Goal: Communication & Community: Participate in discussion

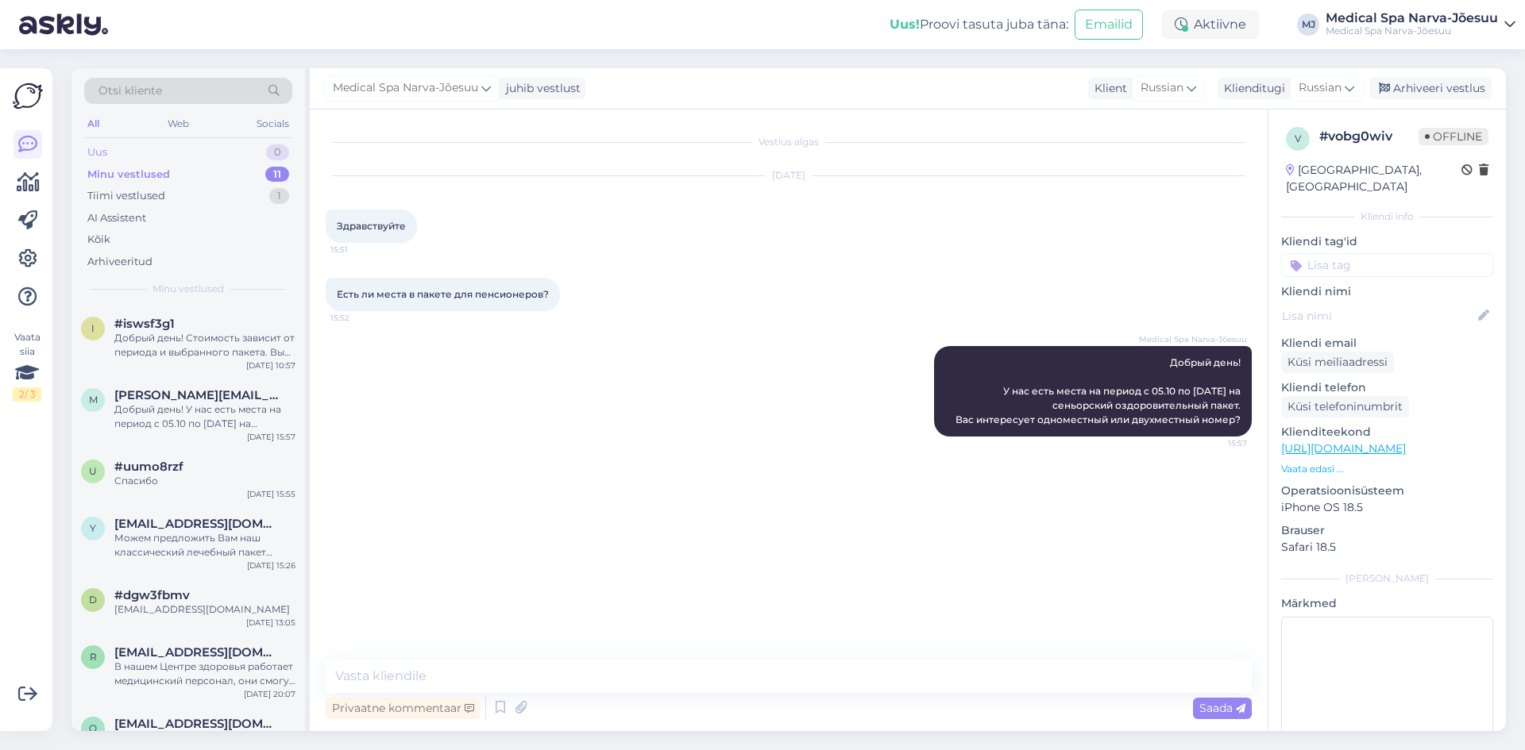
click at [156, 146] on div "Uus 0" at bounding box center [188, 152] width 208 height 22
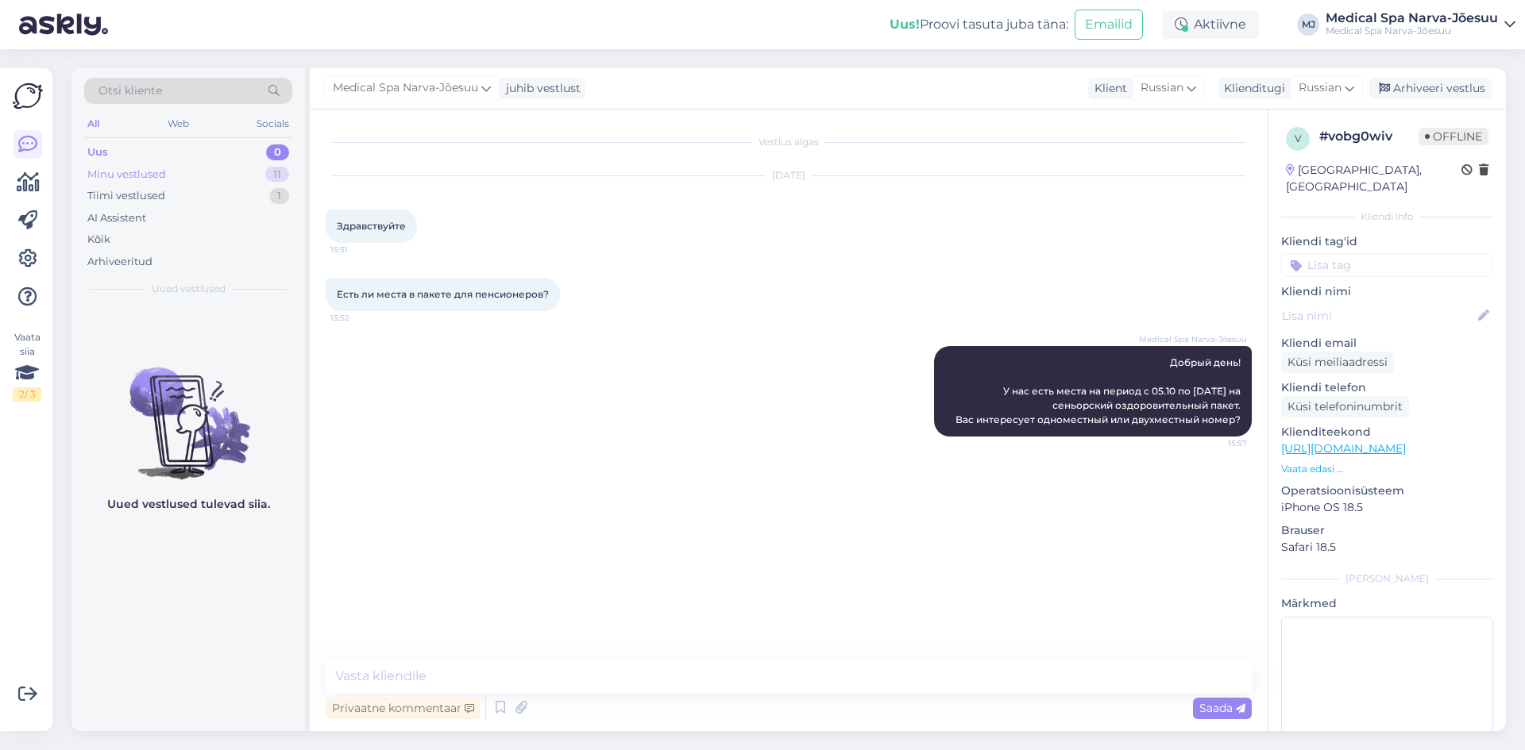
click at [191, 170] on div "Minu vestlused 11" at bounding box center [188, 175] width 208 height 22
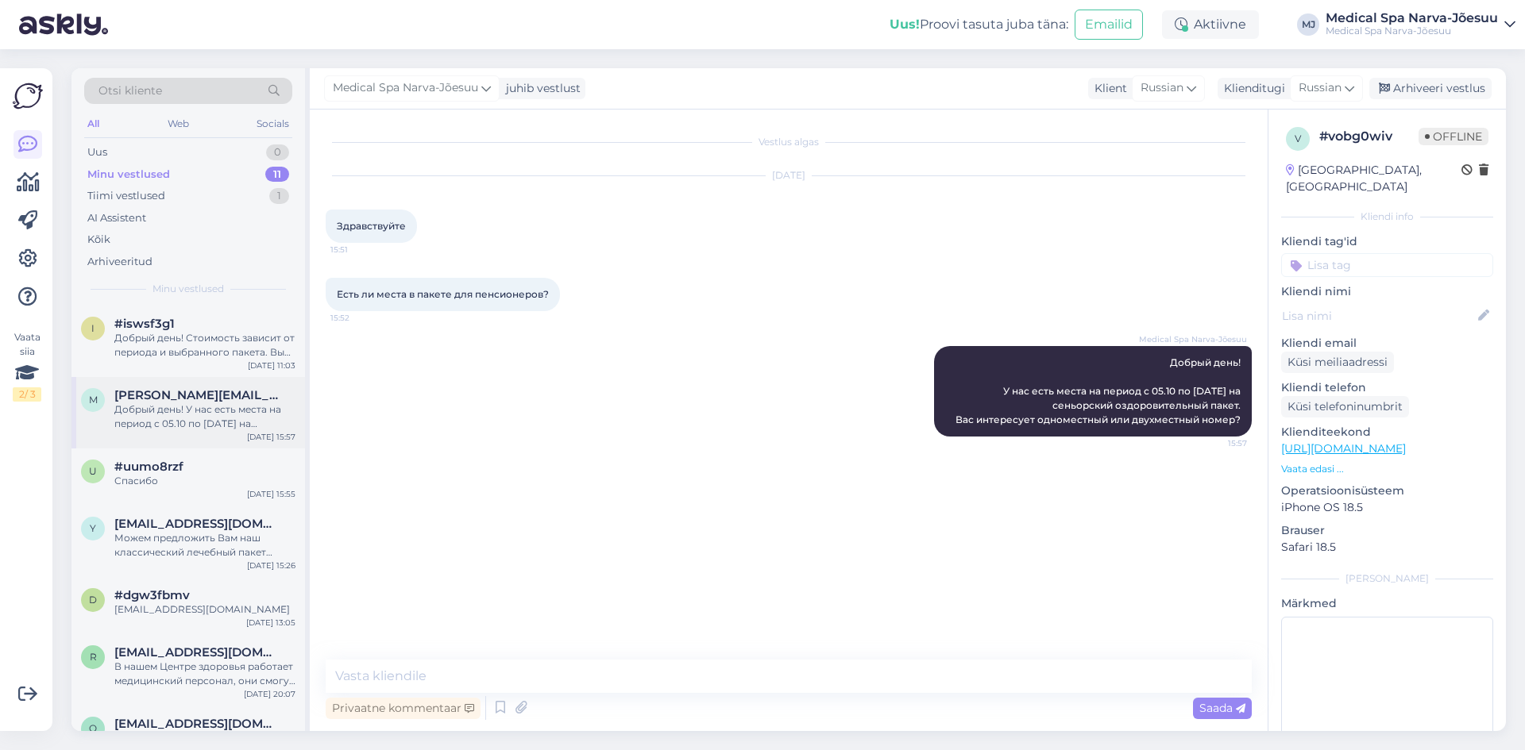
click at [163, 434] on div "m maria.poptsova@icloud.com Добрый день! У нас есть места на период с 05.10 по …" at bounding box center [187, 412] width 233 height 71
click at [177, 357] on div "Добрый день! Стоимость зависит от периода и выбранного пакета. Вы когда хотели …" at bounding box center [204, 345] width 181 height 29
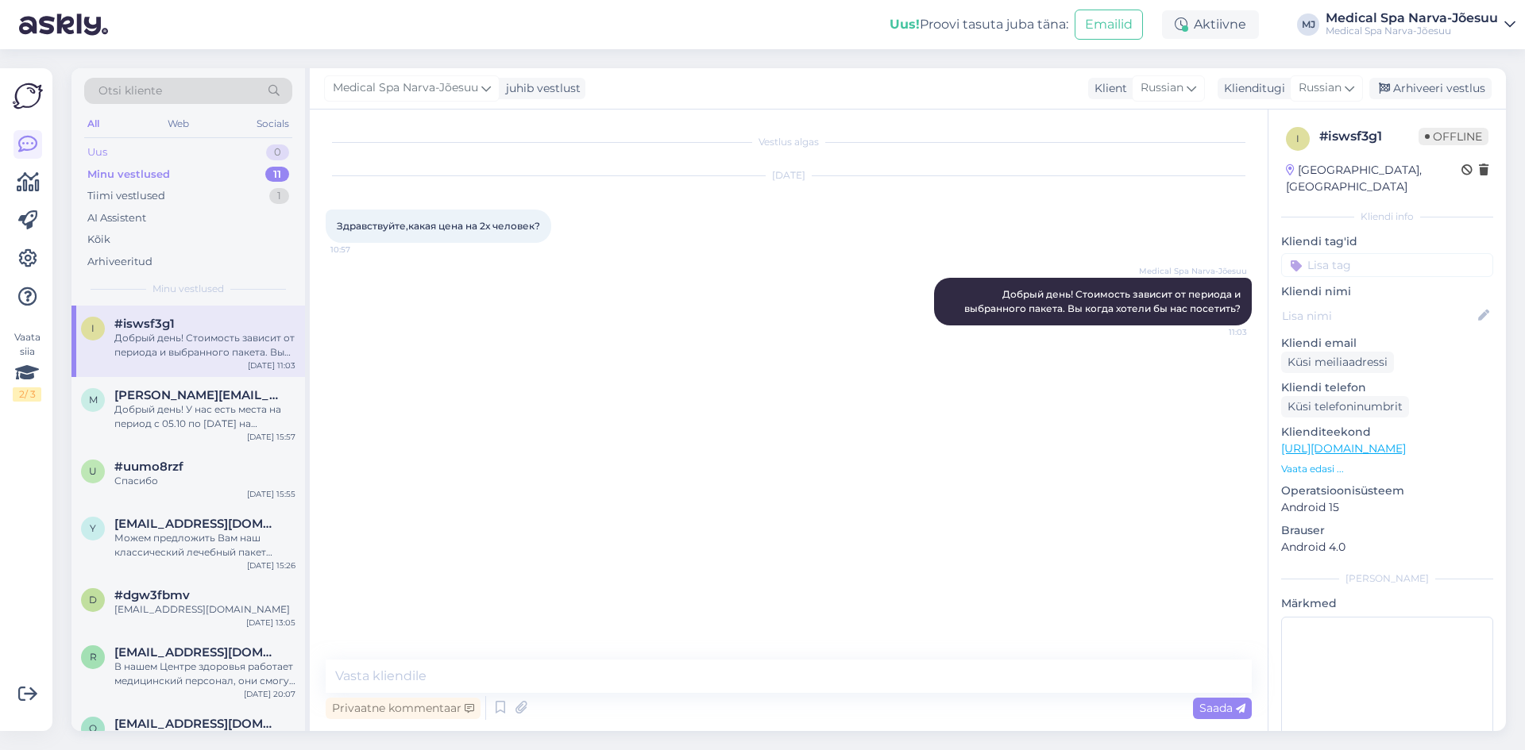
click at [129, 157] on div "Uus 0" at bounding box center [188, 152] width 208 height 22
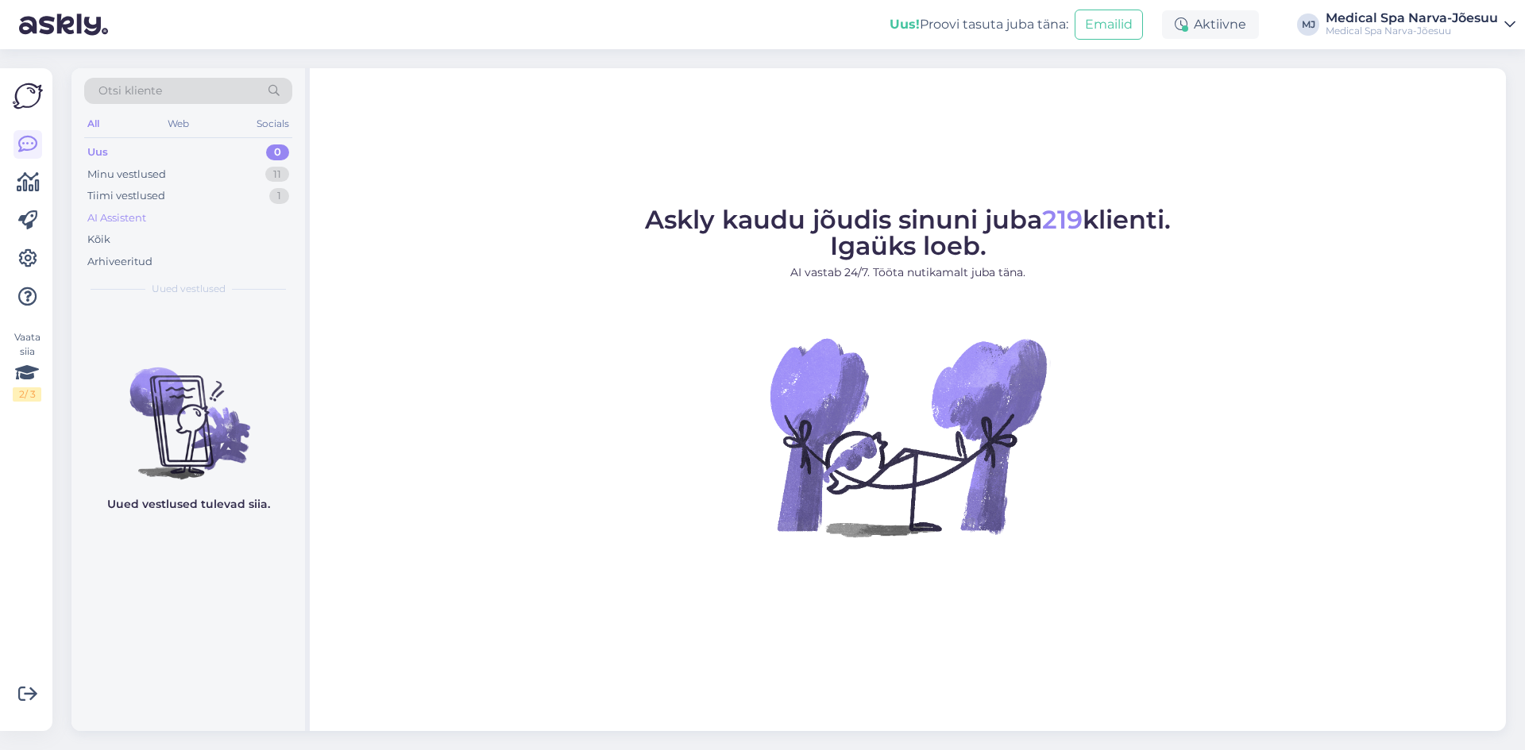
click at [161, 214] on div "AI Assistent" at bounding box center [188, 218] width 208 height 22
click at [154, 199] on div "Tiimi vestlused" at bounding box center [126, 196] width 78 height 16
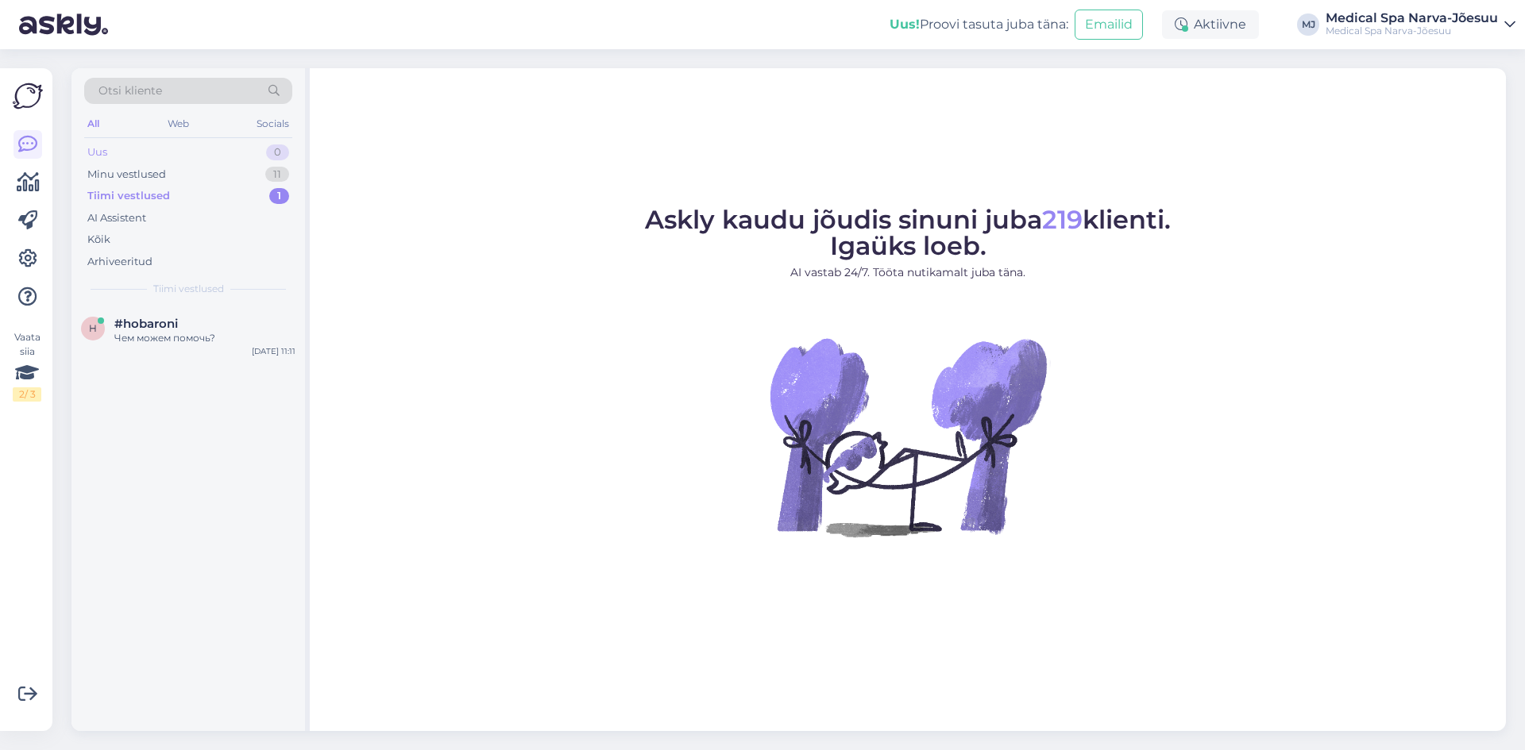
click at [122, 146] on div "Uus 0" at bounding box center [188, 152] width 208 height 22
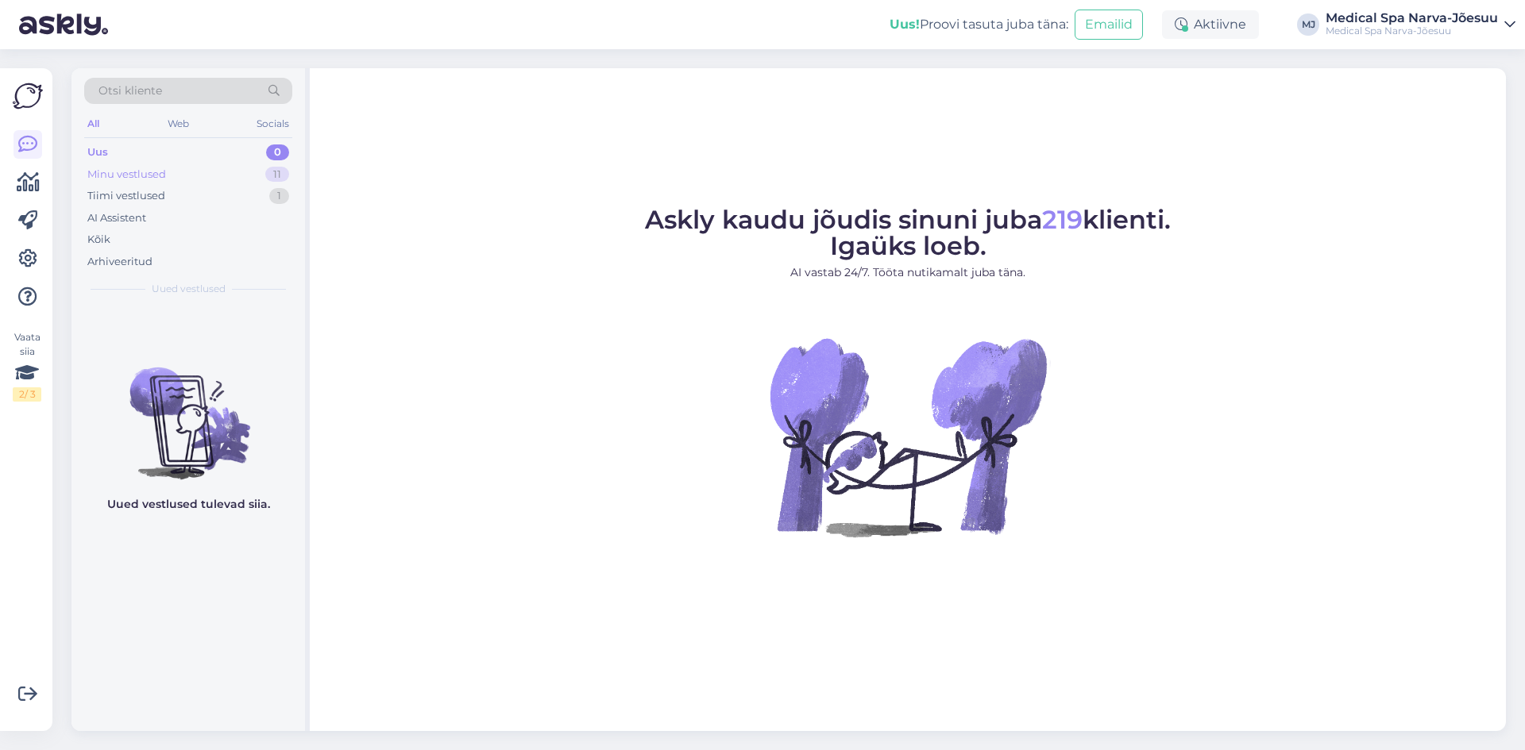
click at [210, 172] on div "Minu vestlused 11" at bounding box center [188, 175] width 208 height 22
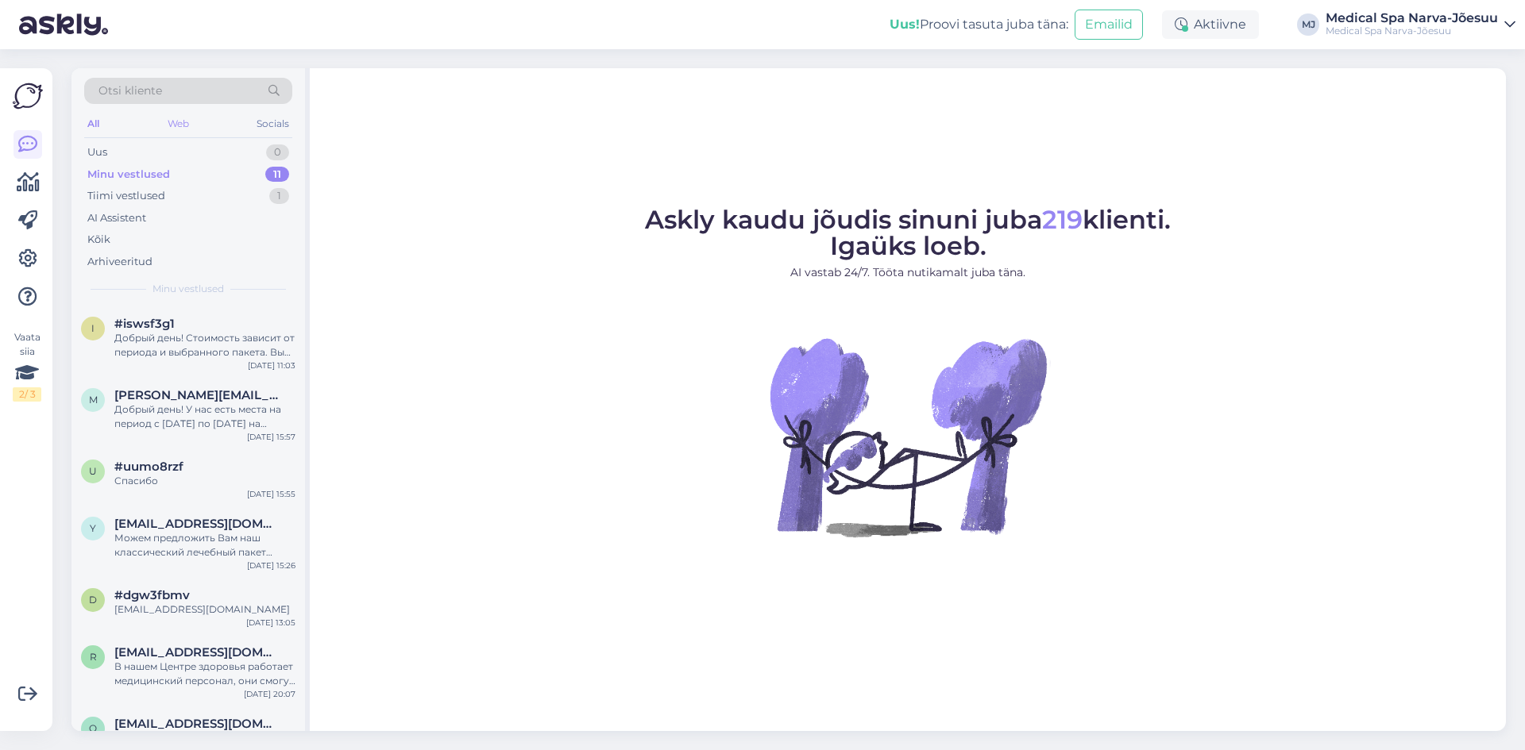
click at [180, 116] on div "Web" at bounding box center [178, 124] width 28 height 21
click at [192, 346] on div "Добрый день! Стоимость зависит от периода и выбранного пакета. Вы когда хотели …" at bounding box center [204, 345] width 181 height 29
